Goal: Task Accomplishment & Management: Use online tool/utility

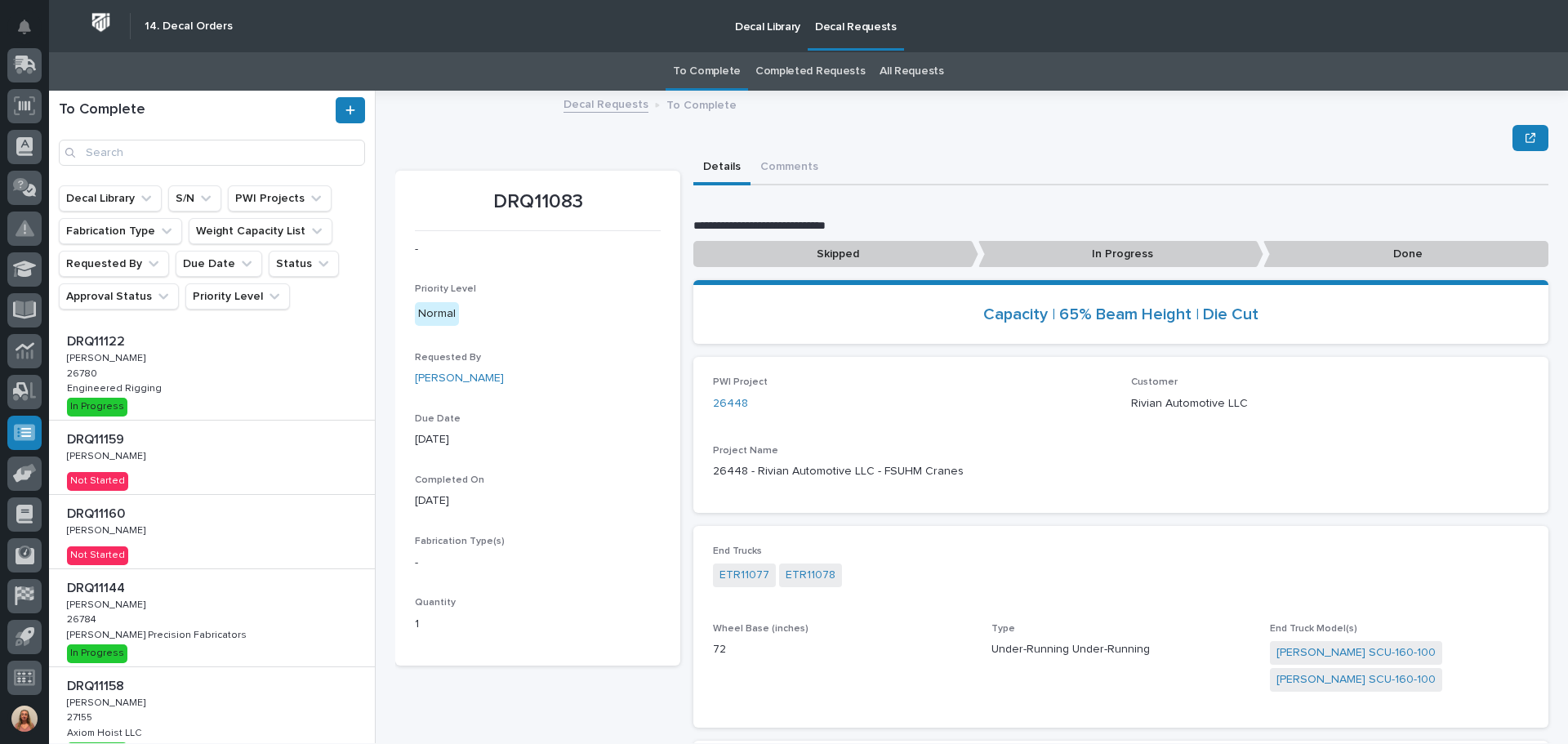
click at [189, 465] on div "DRQ11159 DRQ11159 [PERSON_NAME] [PERSON_NAME] Not Started" at bounding box center [212, 457] width 326 height 74
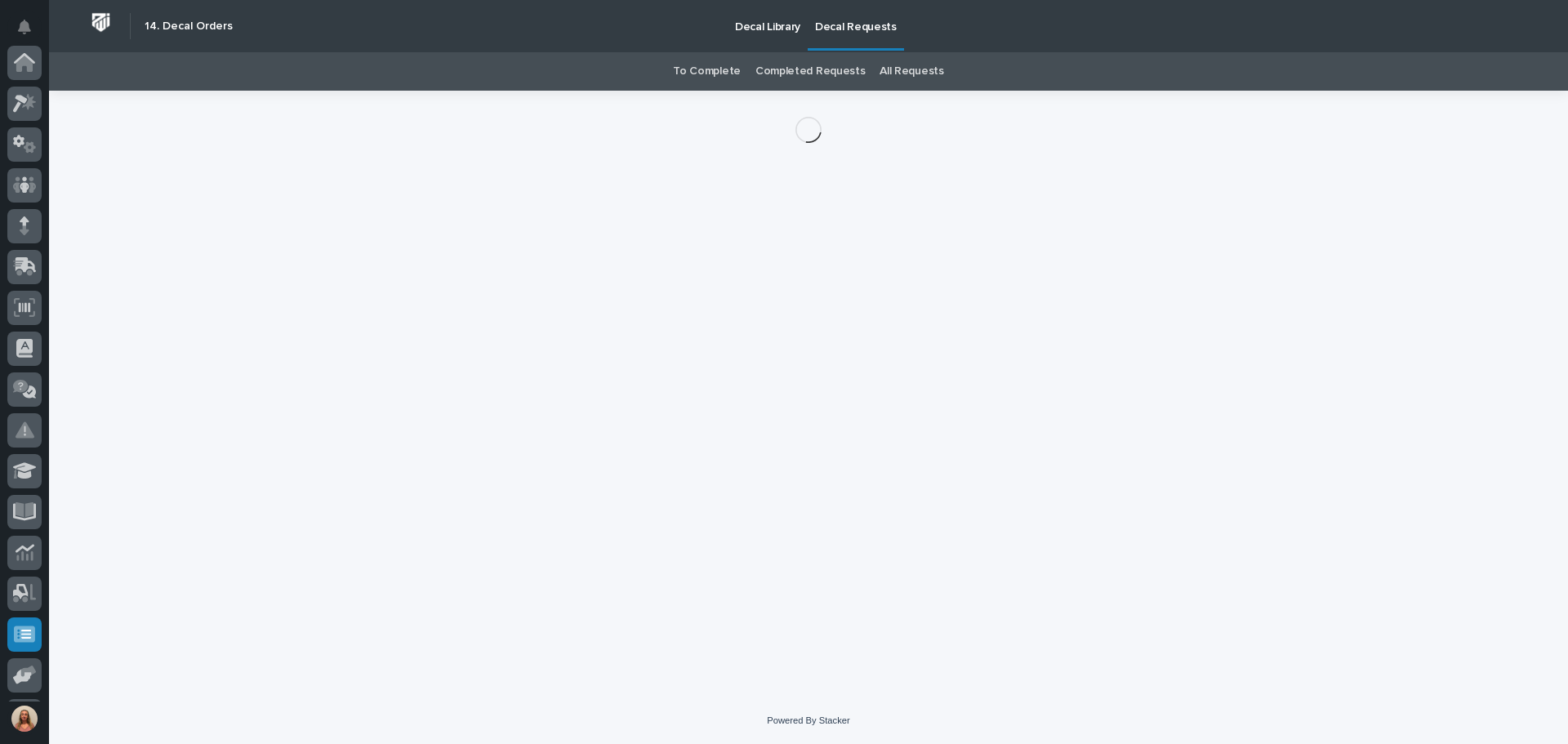
scroll to position [201, 0]
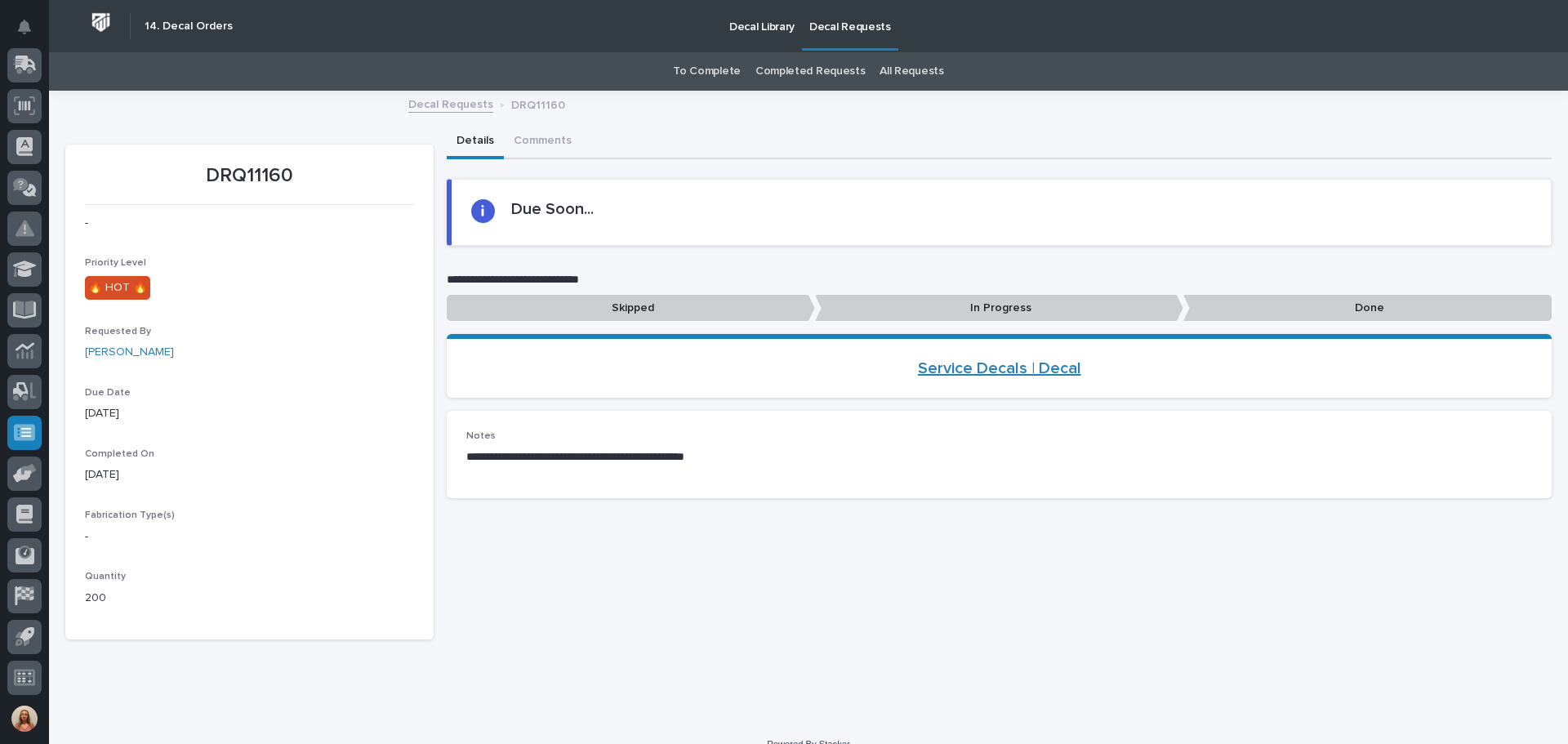
click at [995, 372] on link "Service Decals | Decal" at bounding box center [999, 369] width 163 height 20
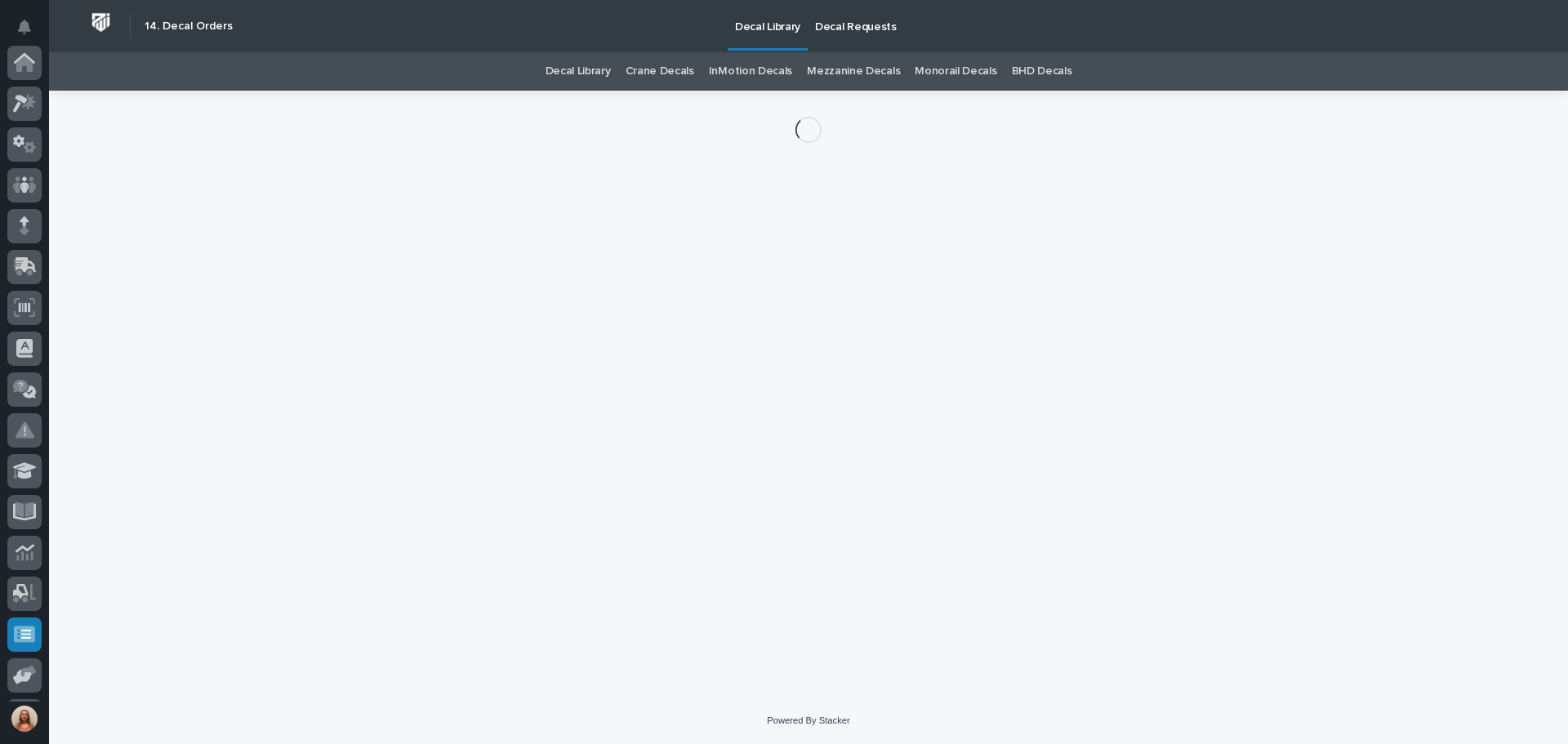
scroll to position [201, 0]
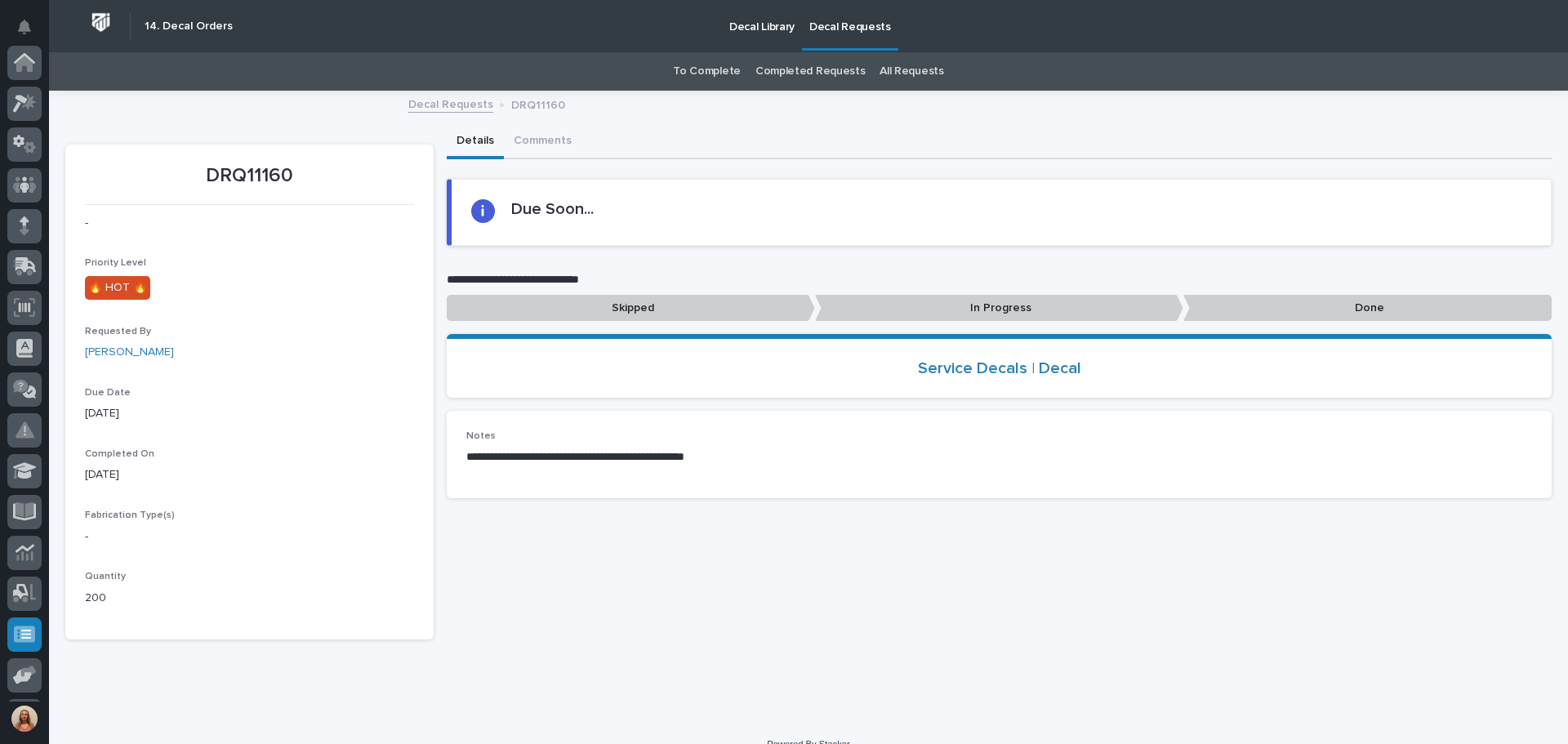
scroll to position [201, 0]
